Goal: Unclear

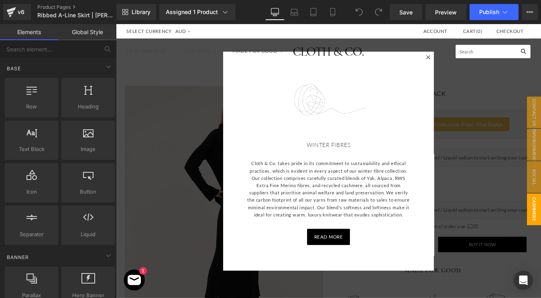
click at [473, 60] on div " Cart ( 0 )" at bounding box center [509, 55] width 162 height 15
click at [471, 61] on div " Cart ( 0 )" at bounding box center [509, 55] width 162 height 15
click at [506, 132] on div at bounding box center [358, 180] width 485 height 313
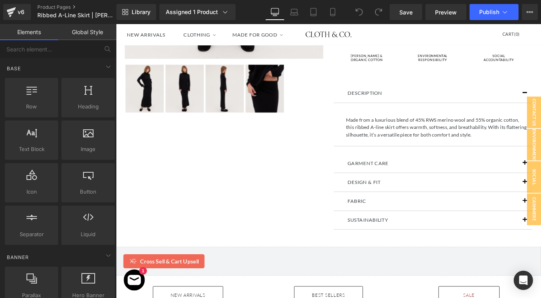
scroll to position [284, 0]
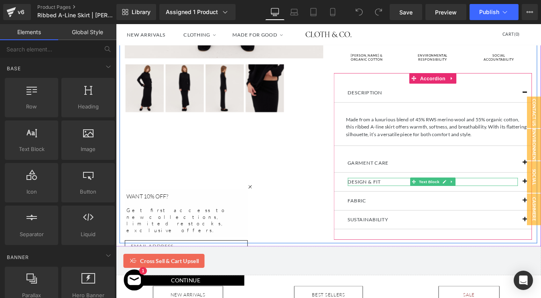
click at [425, 204] on p "DESIGN & FIT" at bounding box center [478, 204] width 195 height 9
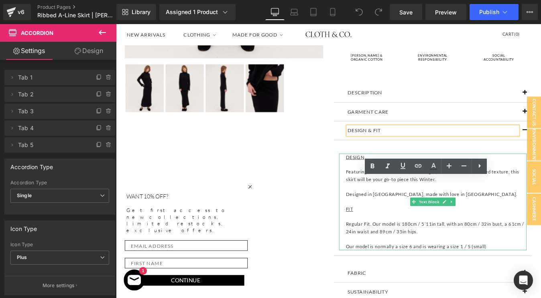
click at [422, 278] on p "Our model is normally a size 6 and is wearing a size 1 / S (small)" at bounding box center [482, 278] width 207 height 8
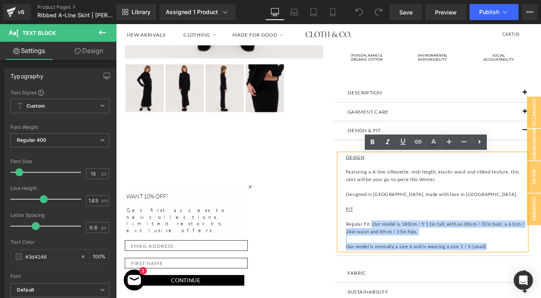
drag, startPoint x: 408, startPoint y: 252, endPoint x: 544, endPoint y: 276, distance: 138.2
click at [540, 276] on div "DESIGN Featuring a A-line silhouette, midi length, elastic waist and ribbed tex…" at bounding box center [478, 227] width 215 height 110
copy div "Our model is 180cm / 5’11in tall, with an 80cm / 32in bust, a 61cm / 24in waist…"
